Goal: Task Accomplishment & Management: Manage account settings

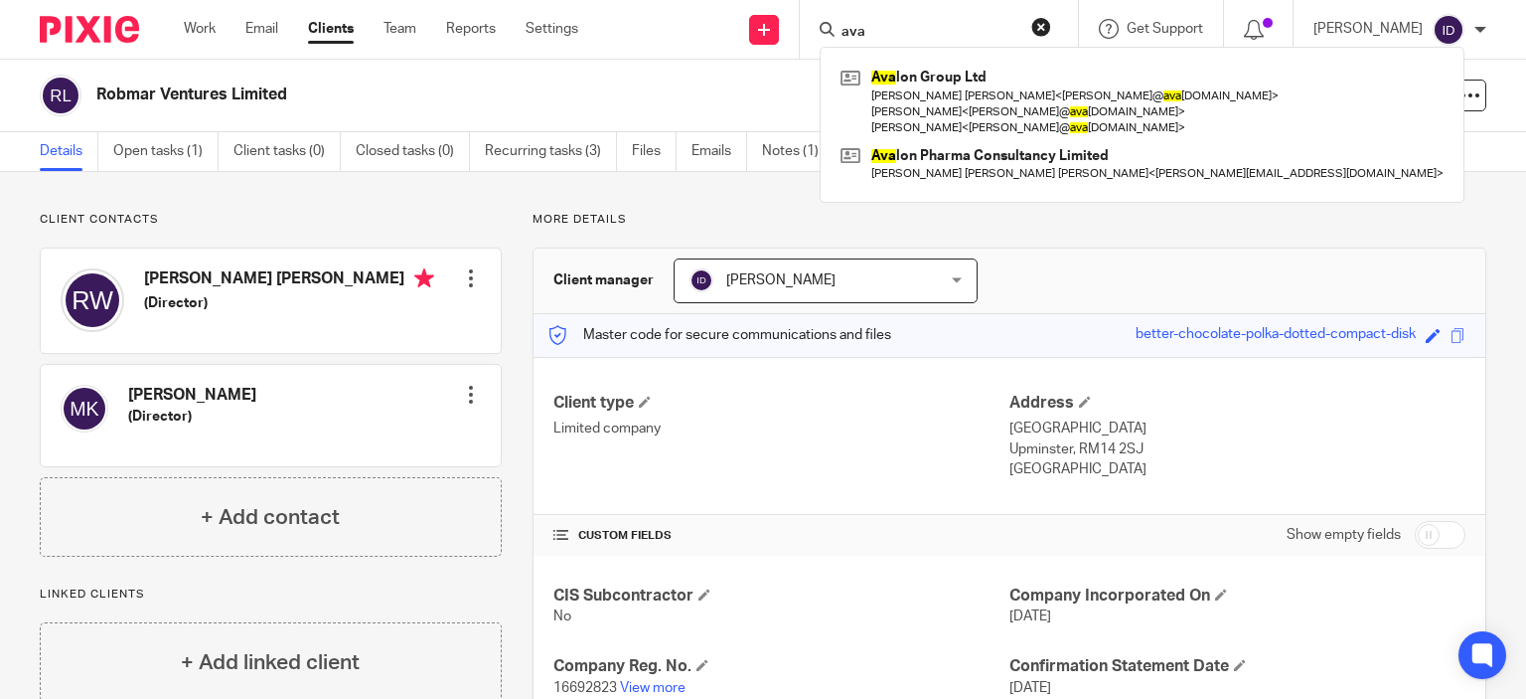
click at [923, 31] on input "ava" at bounding box center [929, 33] width 179 height 18
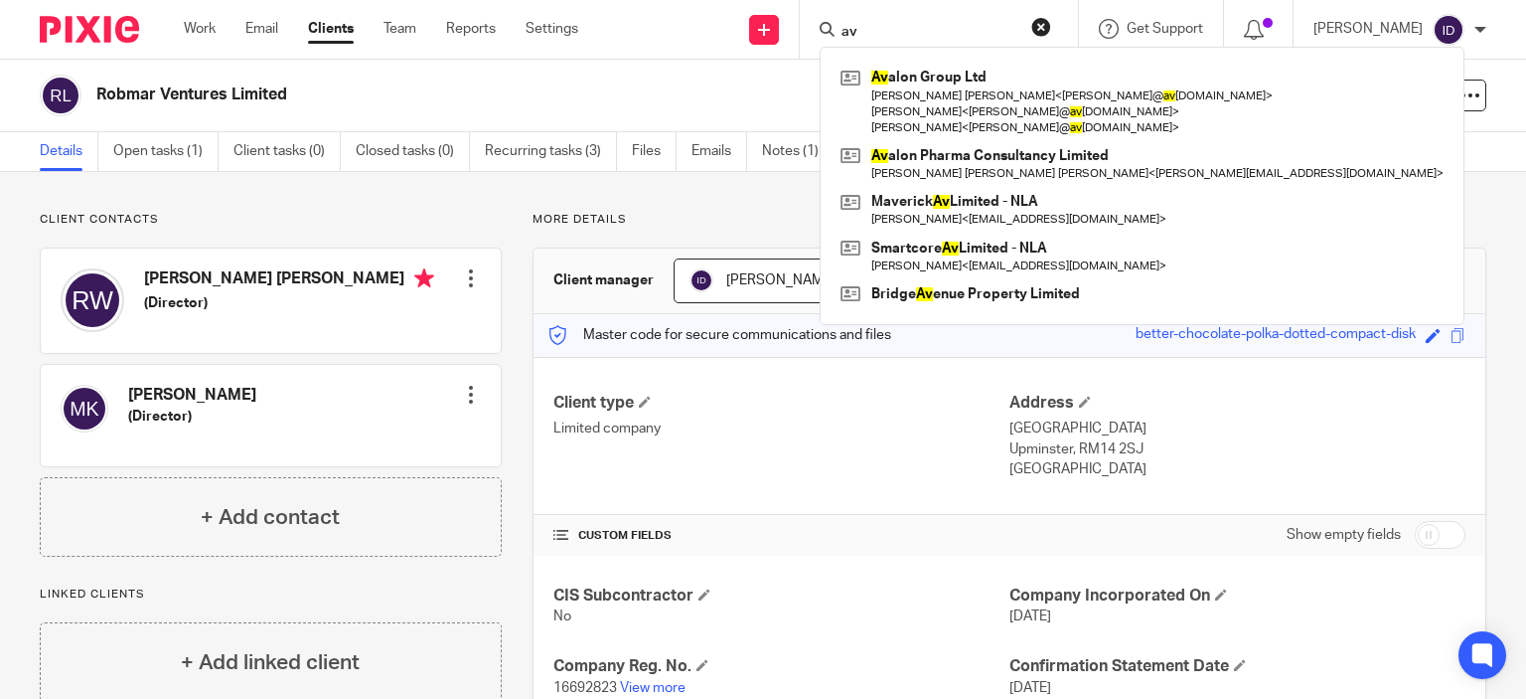
type input "a"
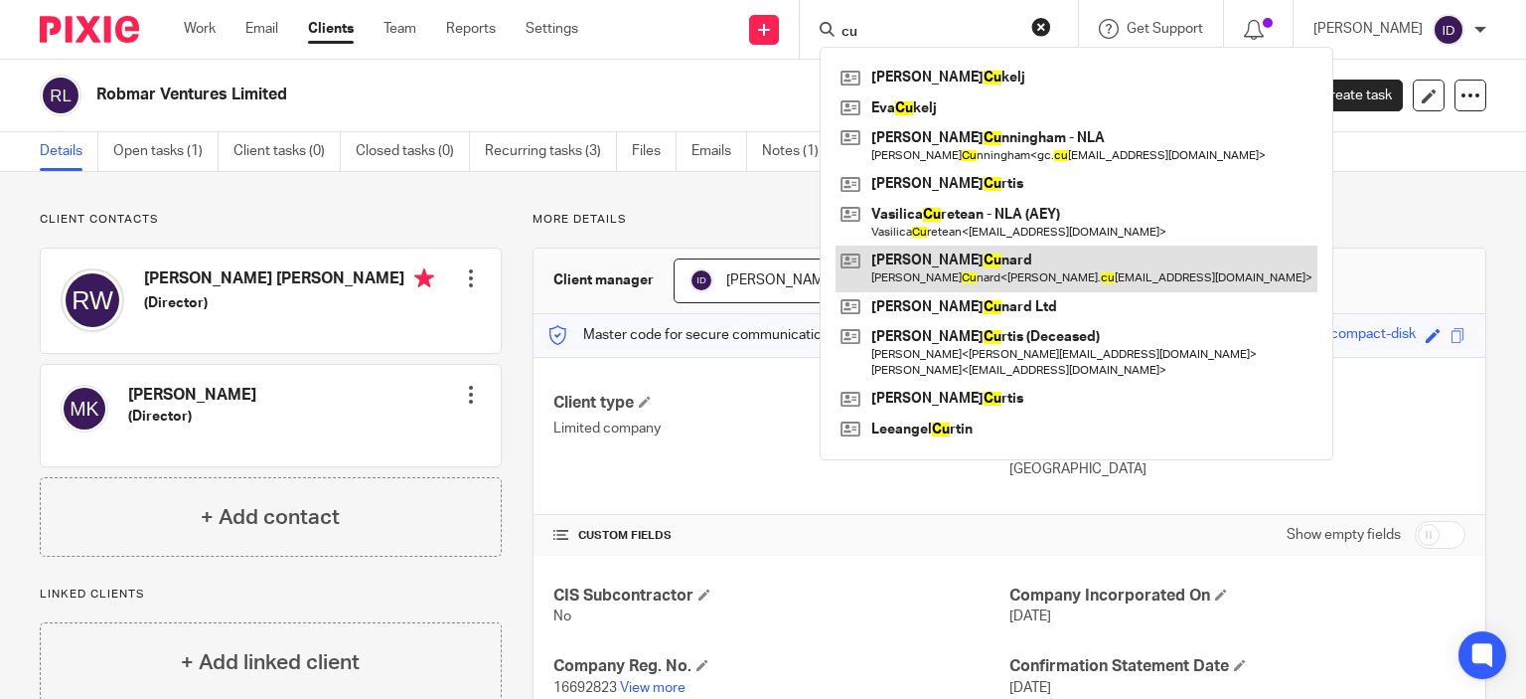
type input "cu"
click at [943, 268] on link at bounding box center [1077, 268] width 482 height 46
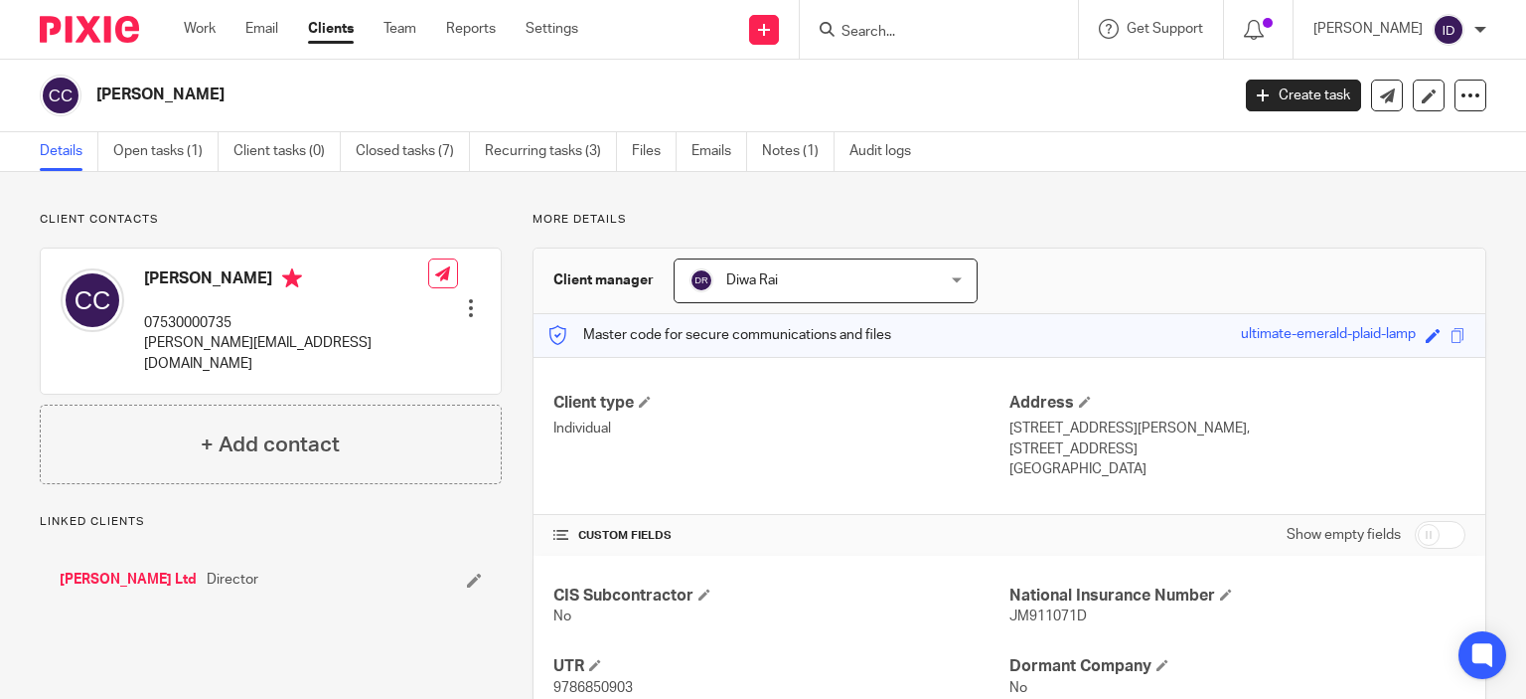
click at [162, 150] on link "Open tasks (1)" at bounding box center [165, 151] width 105 height 39
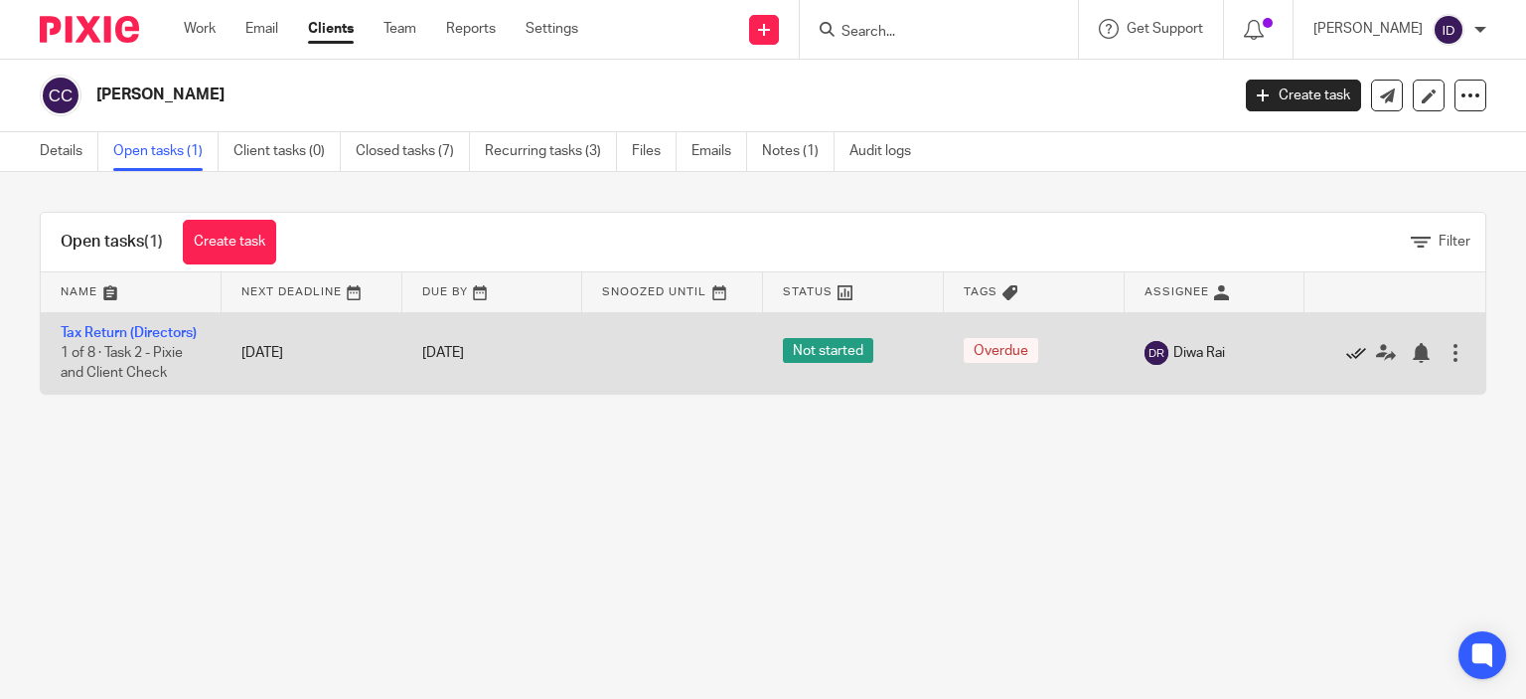
click at [1346, 363] on icon at bounding box center [1356, 353] width 20 height 20
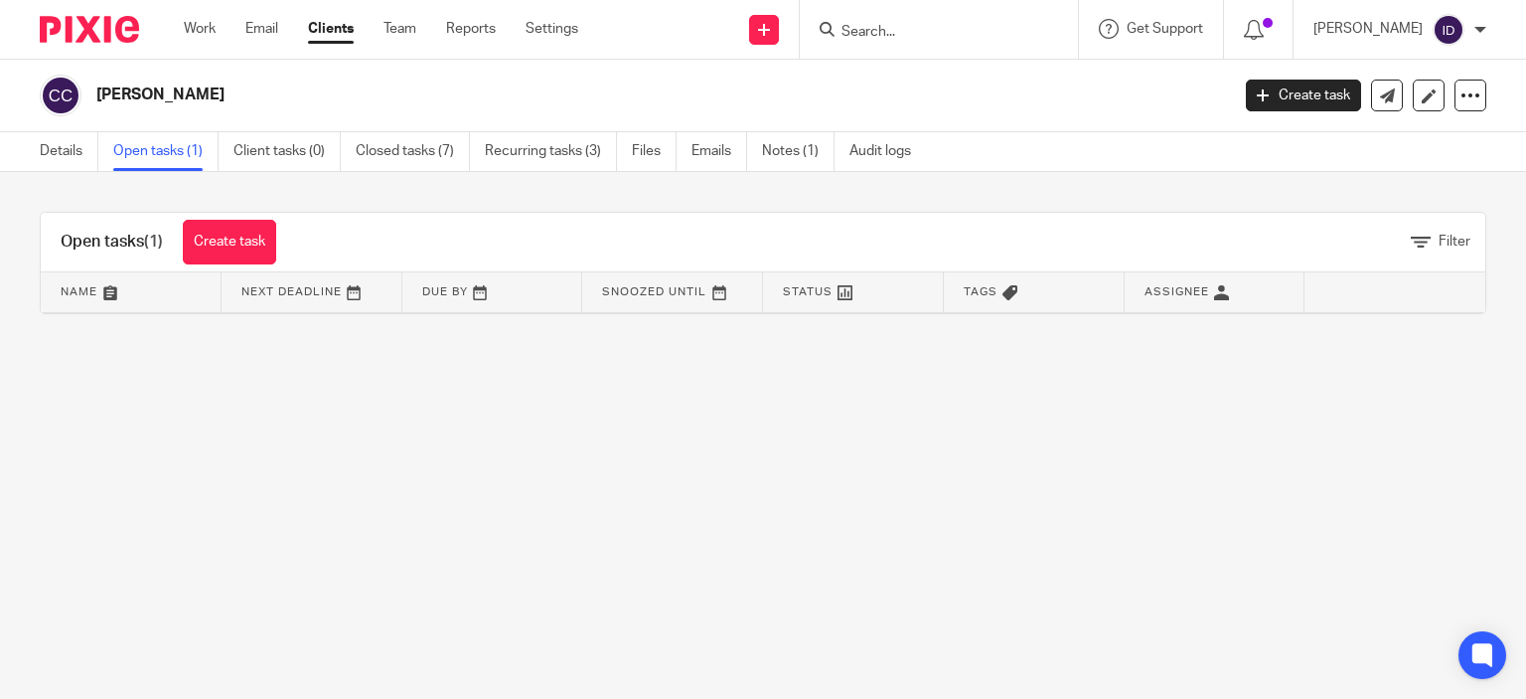
click at [491, 462] on main "Carl Cunard Create task Update from Companies House Export data Merge Archive c…" at bounding box center [763, 349] width 1526 height 699
click at [925, 34] on input "Search" at bounding box center [929, 33] width 179 height 18
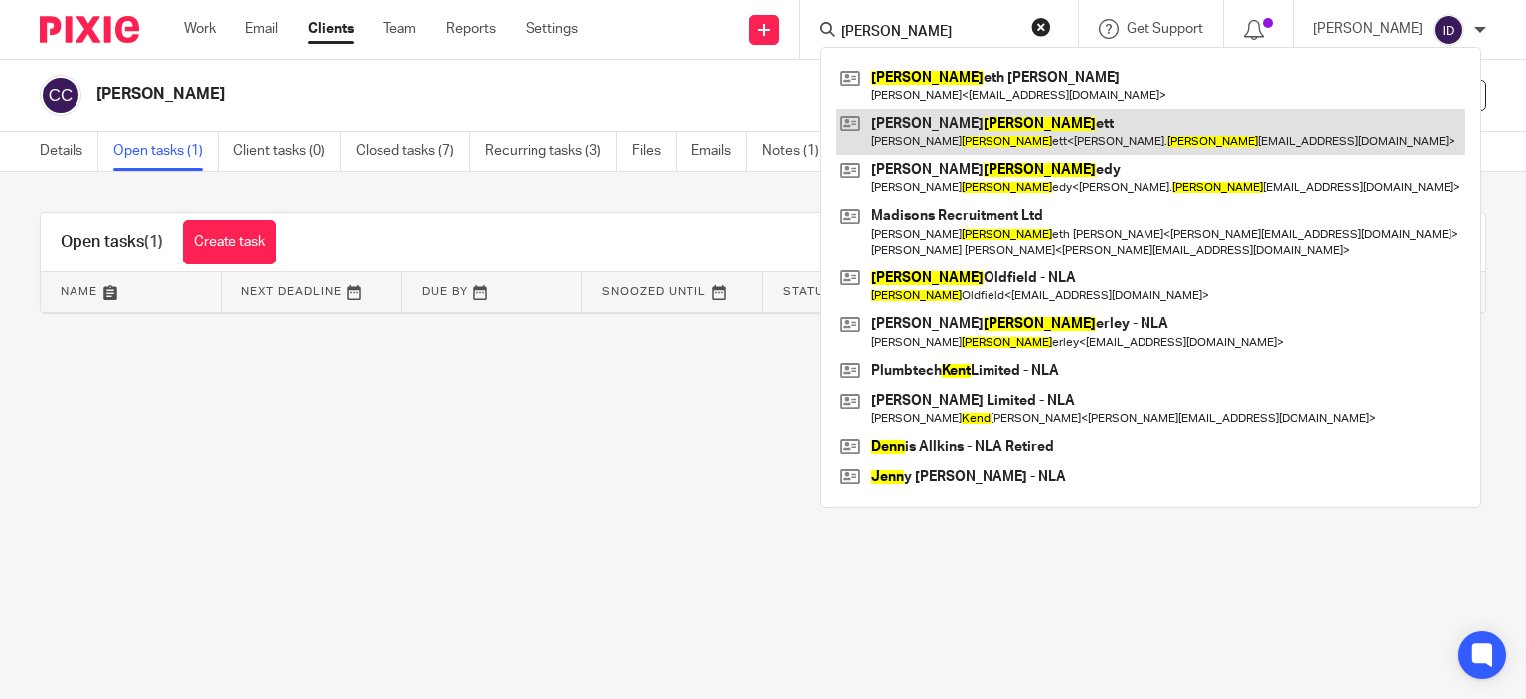
type input "kenn"
click at [955, 126] on link at bounding box center [1151, 132] width 630 height 46
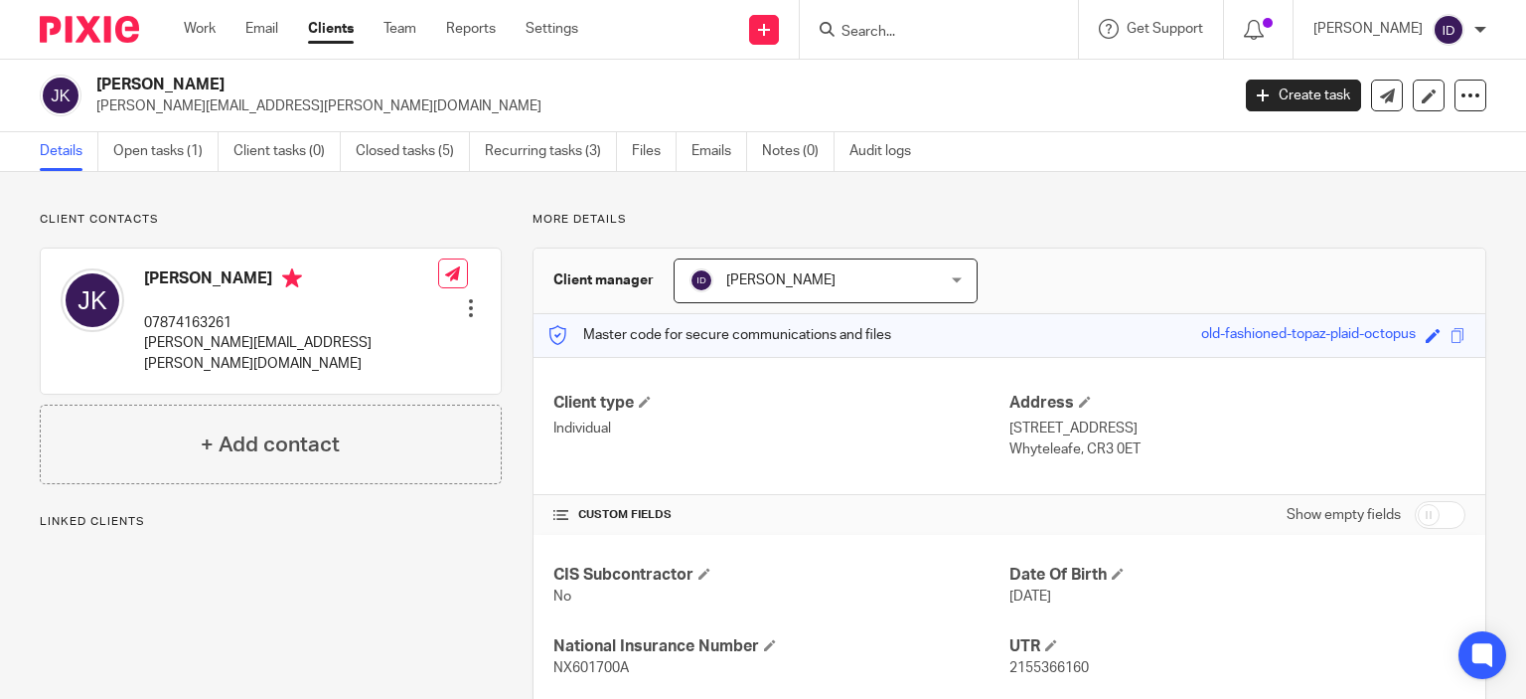
click at [944, 37] on input "Search" at bounding box center [929, 33] width 179 height 18
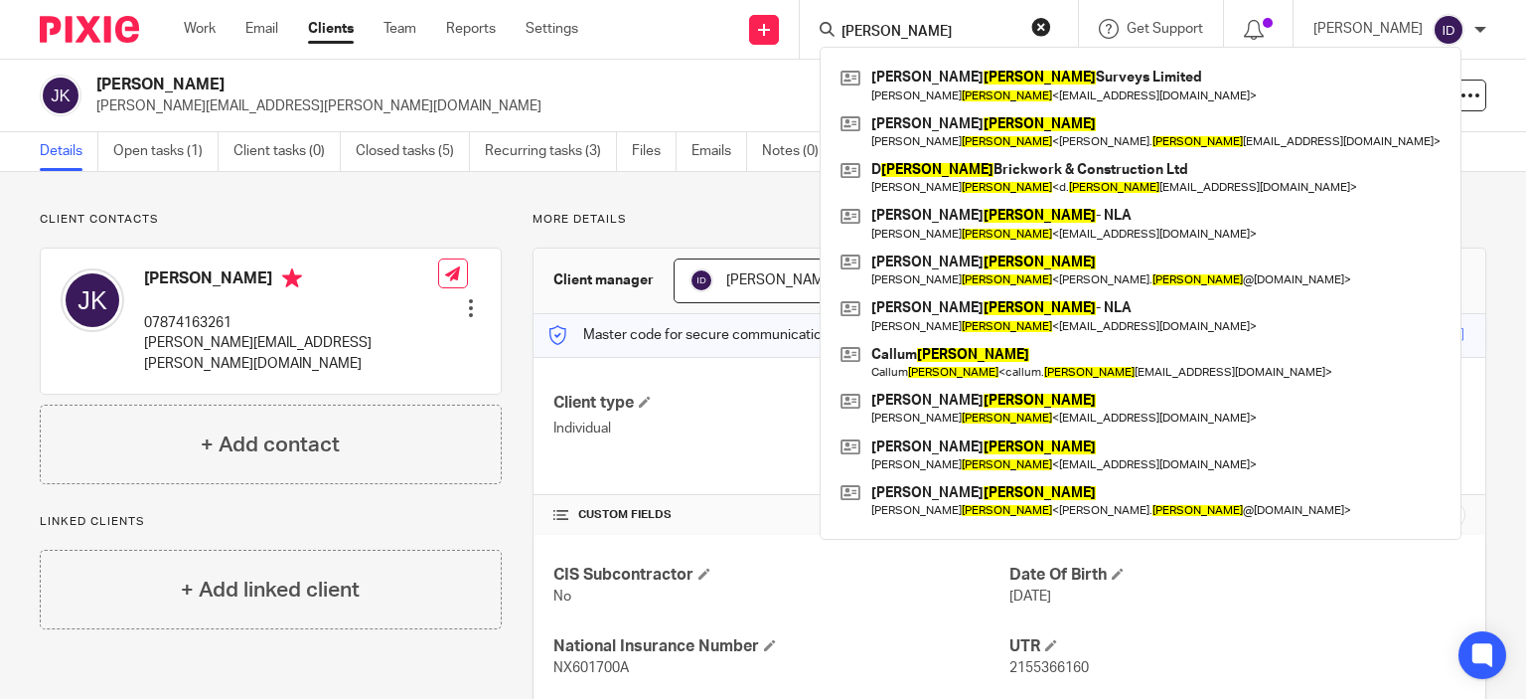
click at [943, 32] on input "smith" at bounding box center [929, 33] width 179 height 18
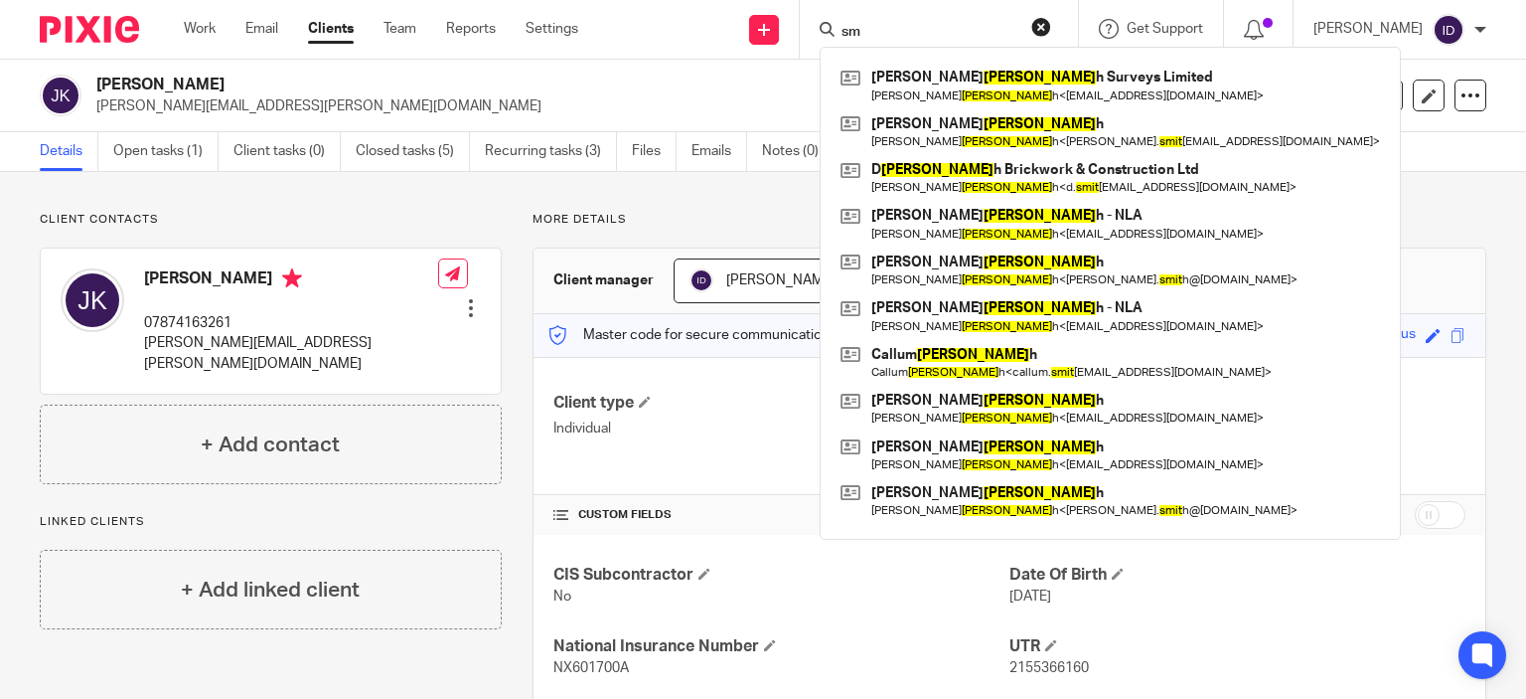
type input "s"
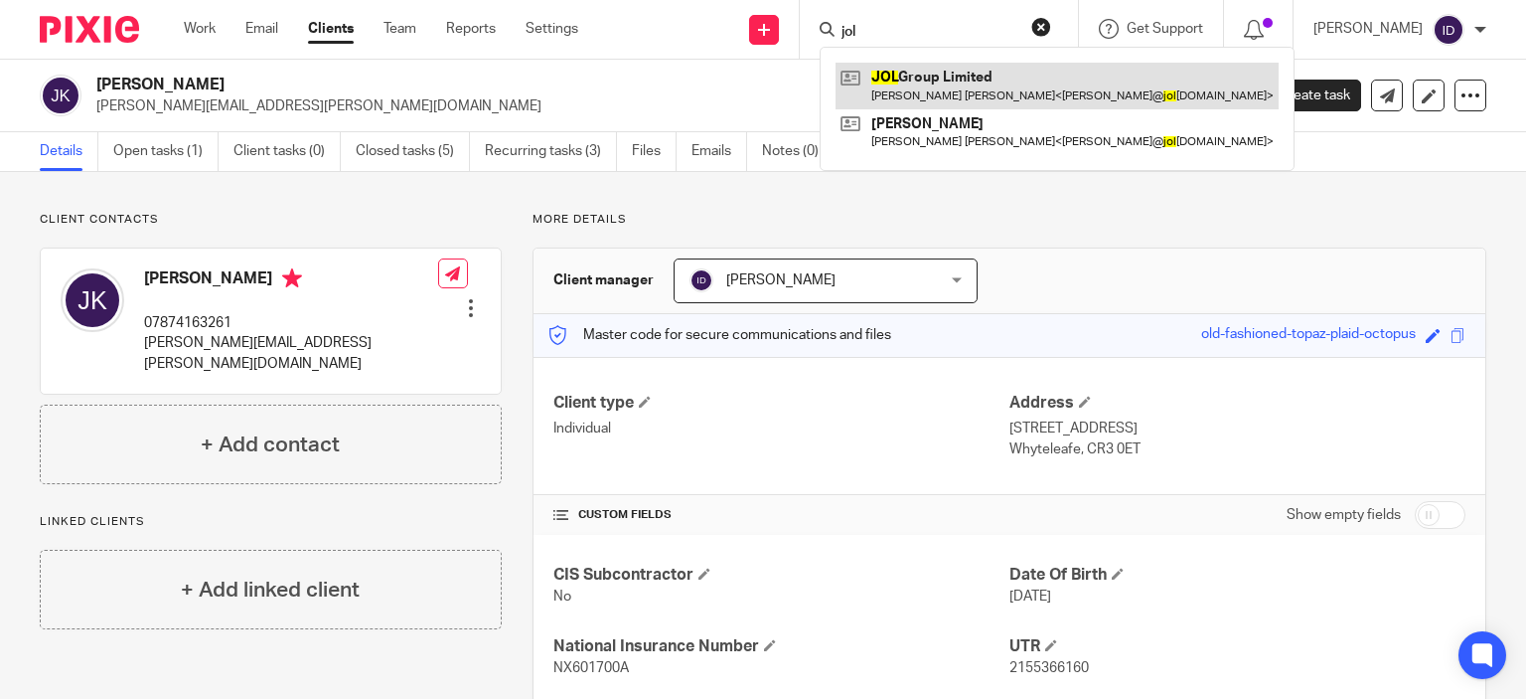
type input "jol"
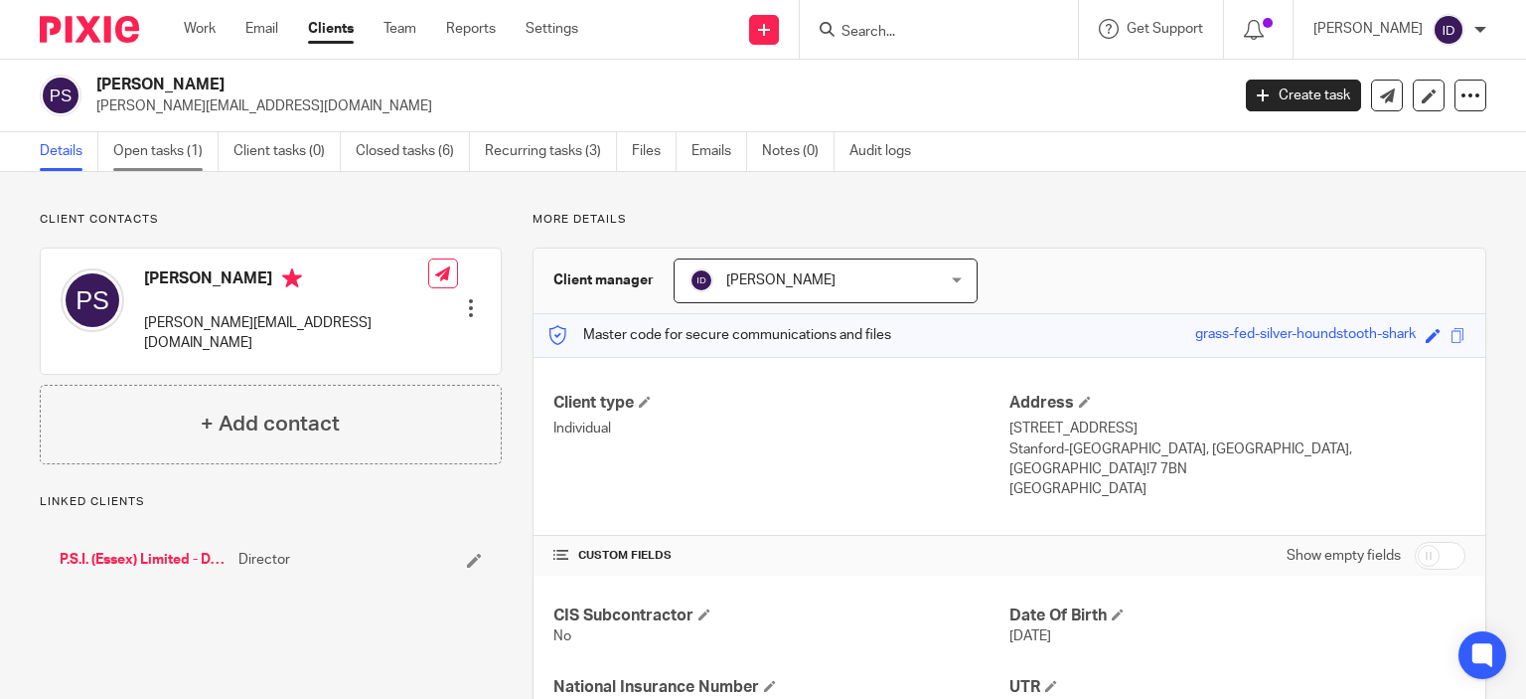
click at [163, 170] on link "Open tasks (1)" at bounding box center [165, 151] width 105 height 39
